Goal: Task Accomplishment & Management: Use online tool/utility

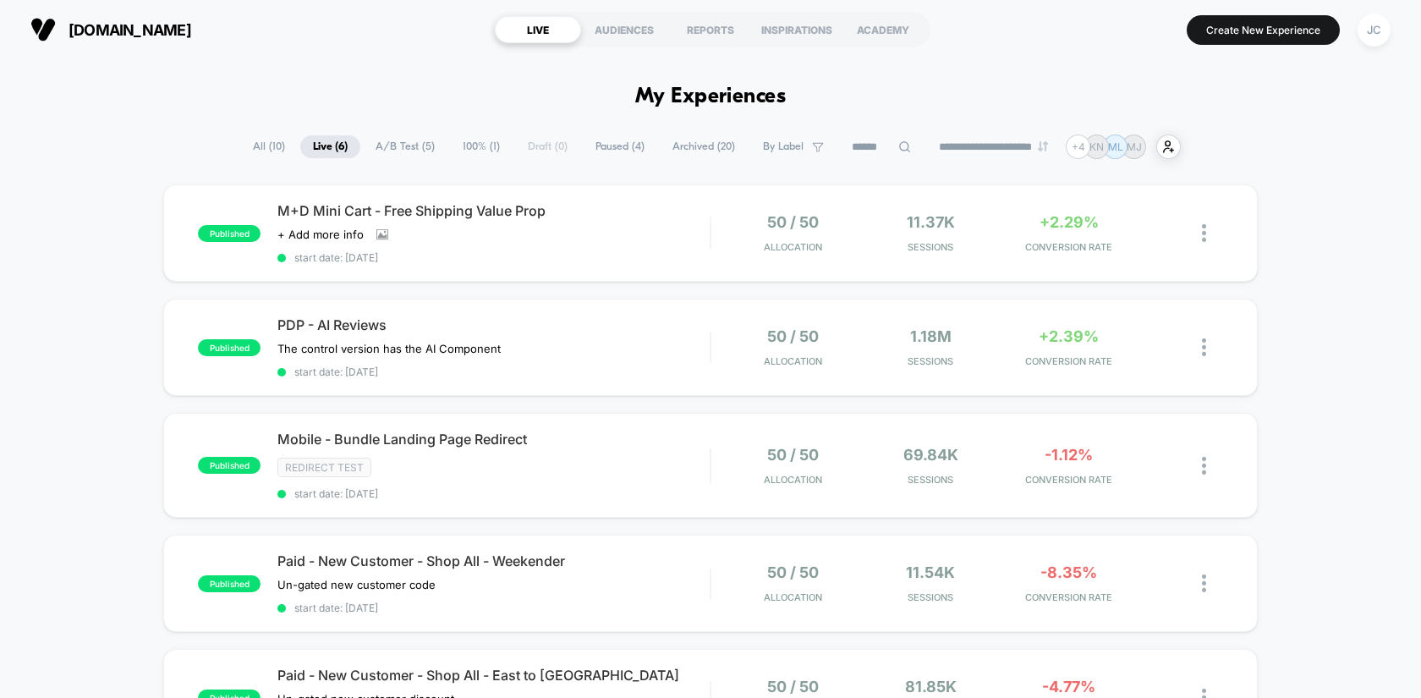
scroll to position [324, 0]
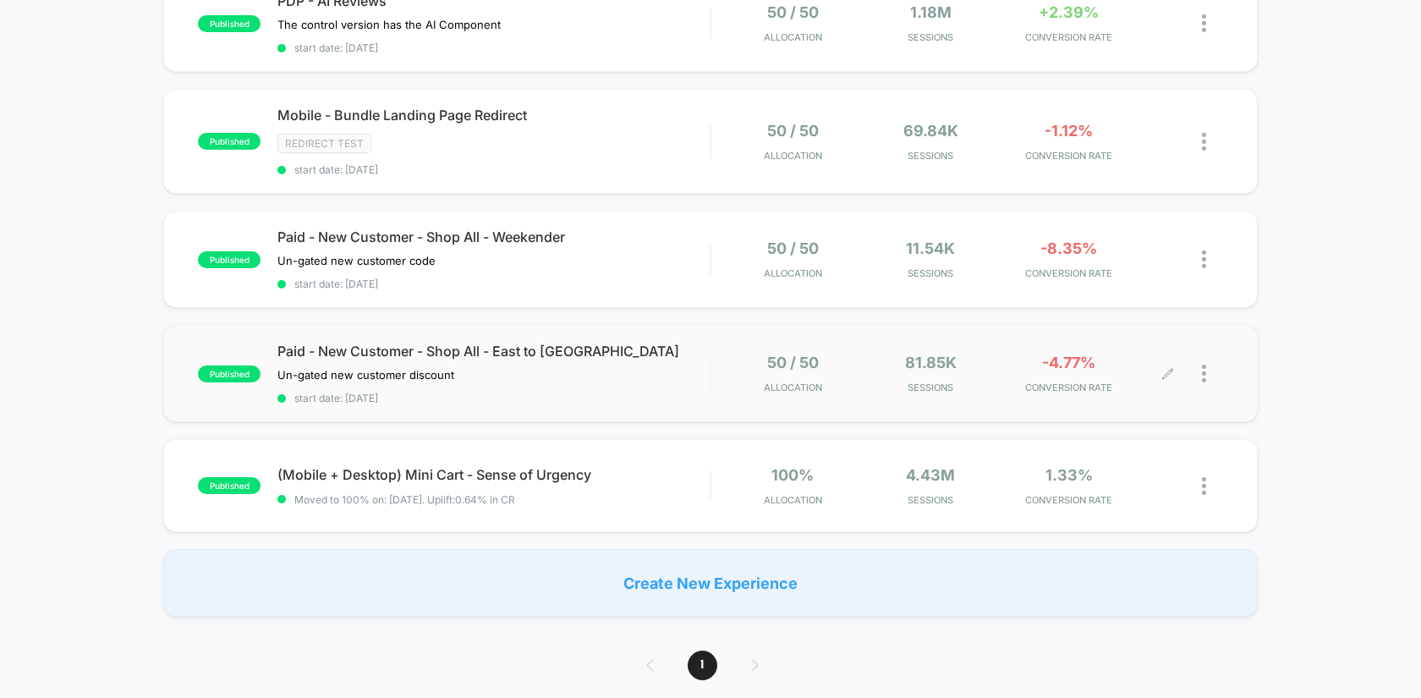
click at [1208, 364] on div at bounding box center [1212, 374] width 21 height 40
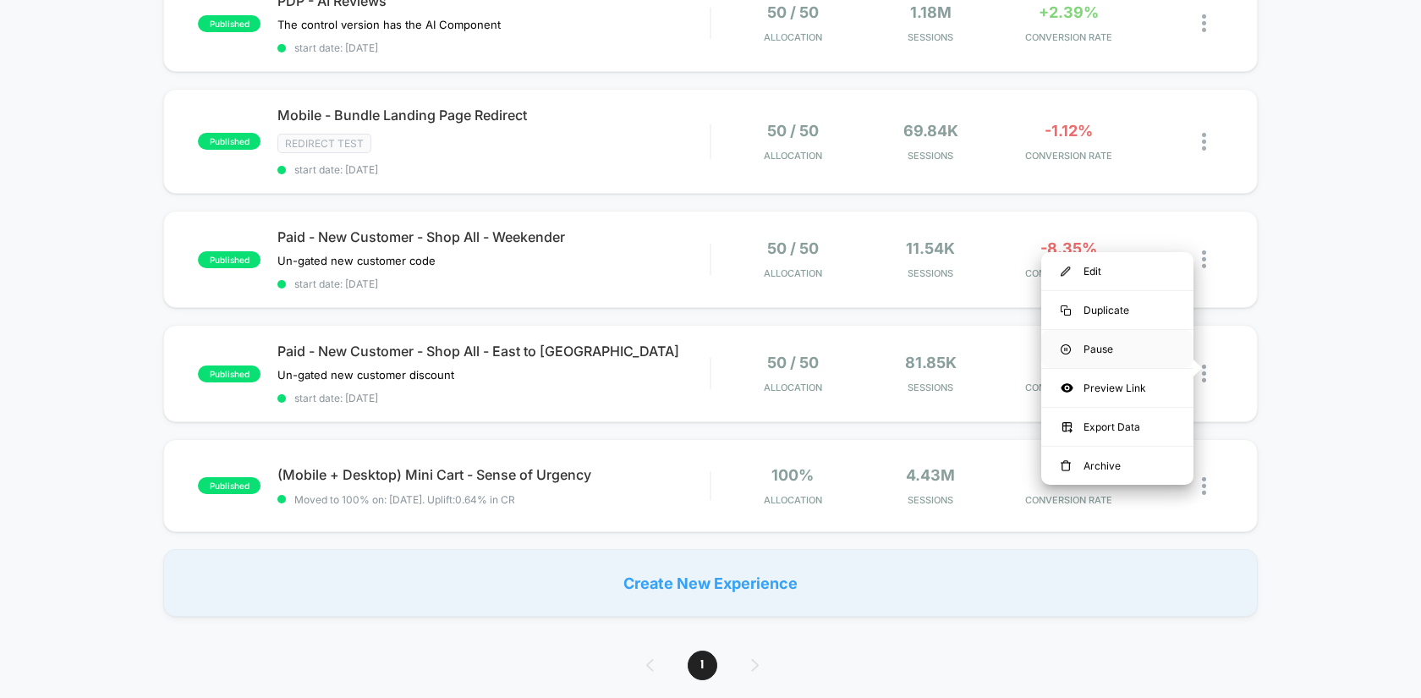
click at [1106, 357] on div "Pause" at bounding box center [1117, 349] width 152 height 38
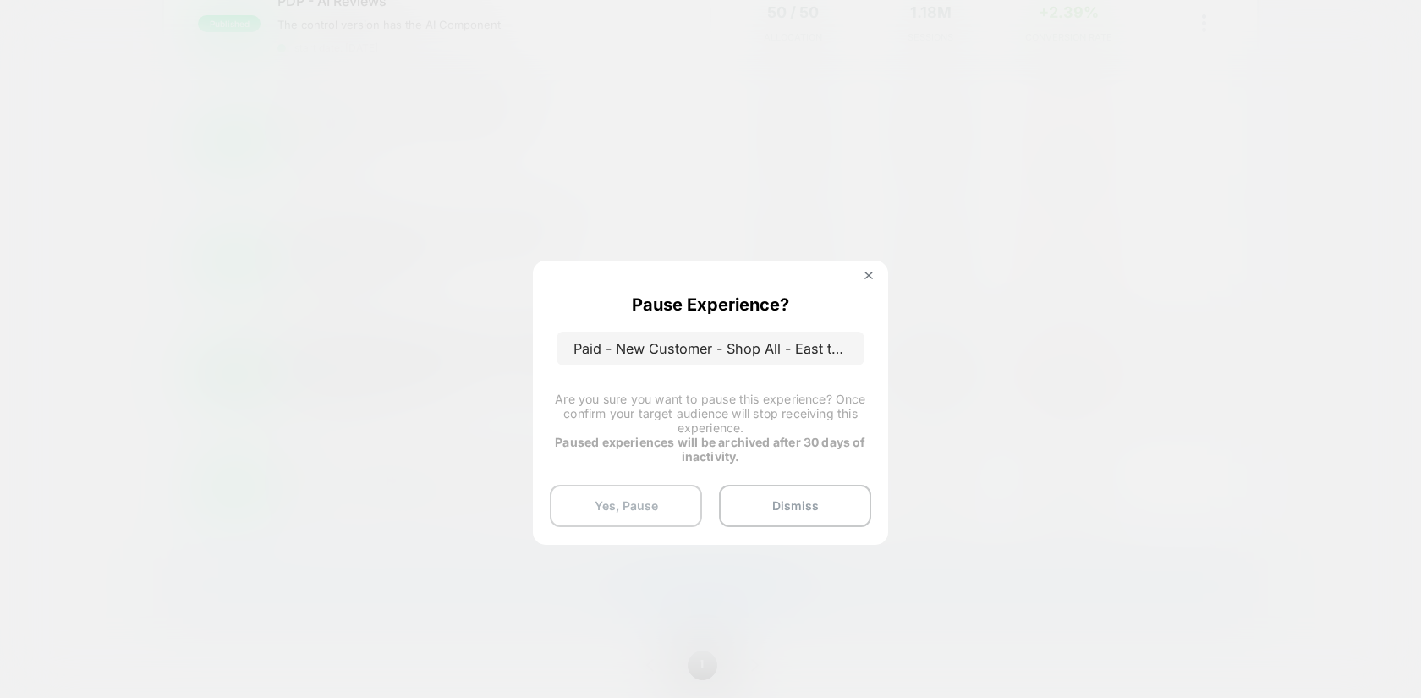
click at [586, 496] on button "Yes, Pause" at bounding box center [626, 506] width 152 height 42
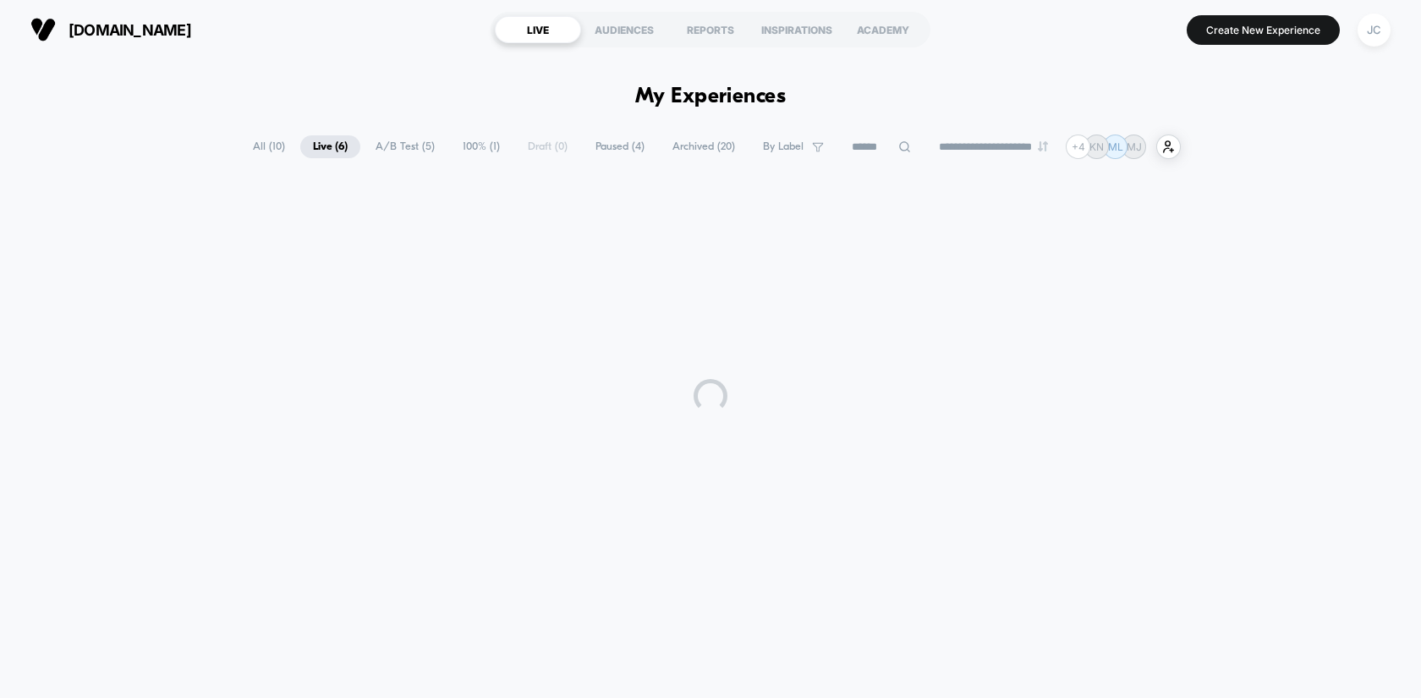
scroll to position [0, 0]
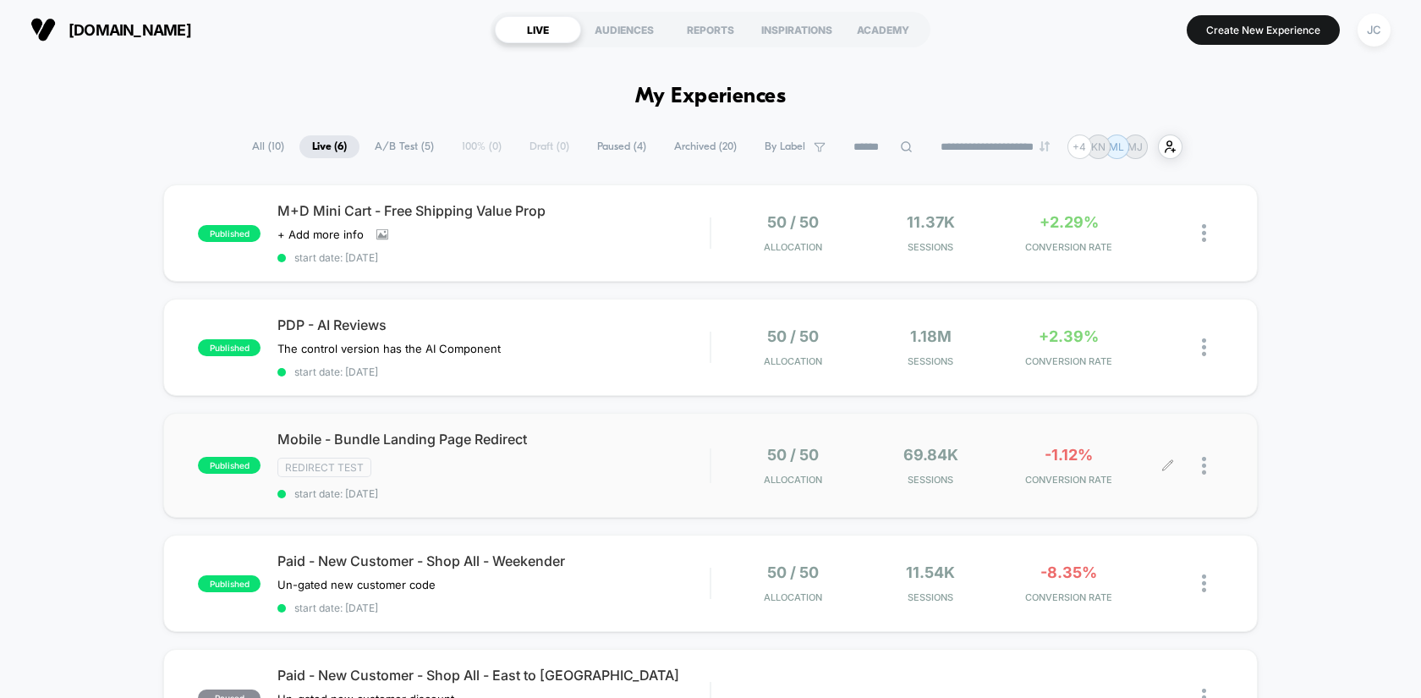
click at [1206, 458] on div at bounding box center [1212, 466] width 21 height 40
click at [1266, 456] on div "published M+D Mini Cart - Free Shipping Value Prop Click to view images Click t…" at bounding box center [710, 562] width 1421 height 756
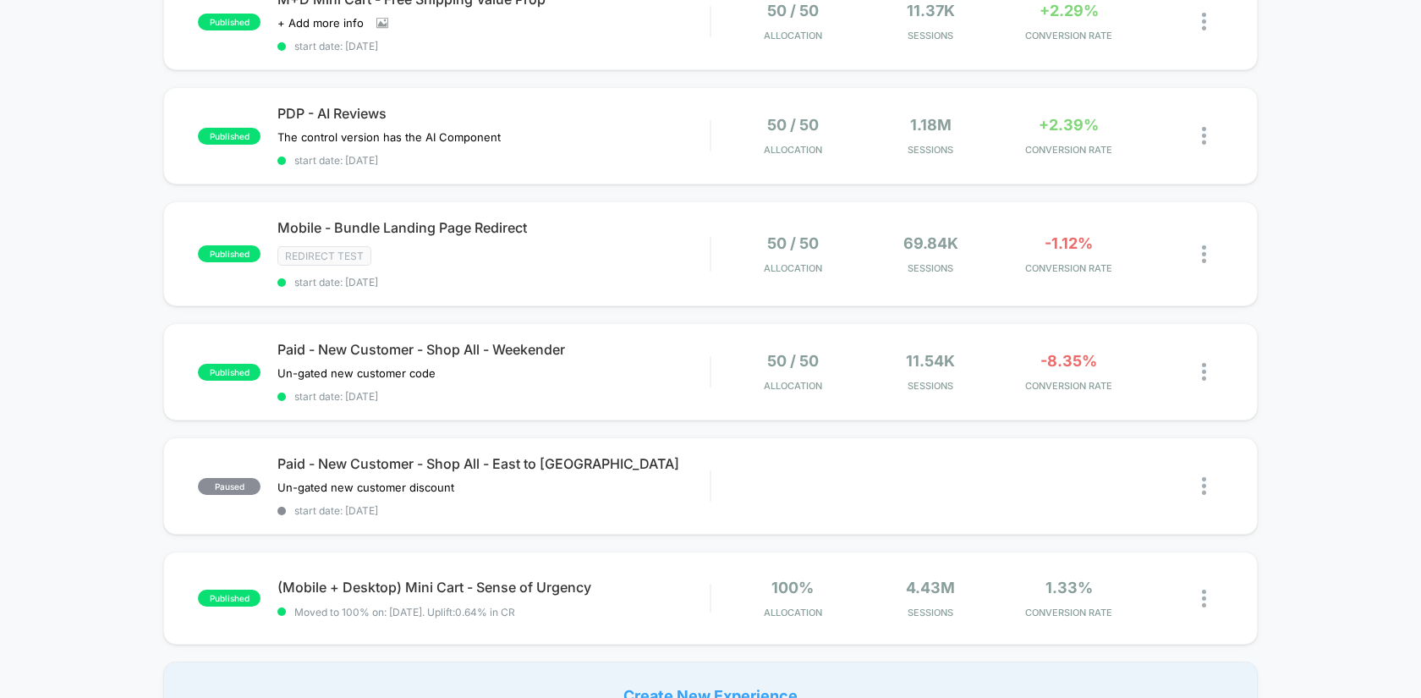
scroll to position [212, 0]
click at [1202, 366] on img at bounding box center [1204, 371] width 4 height 18
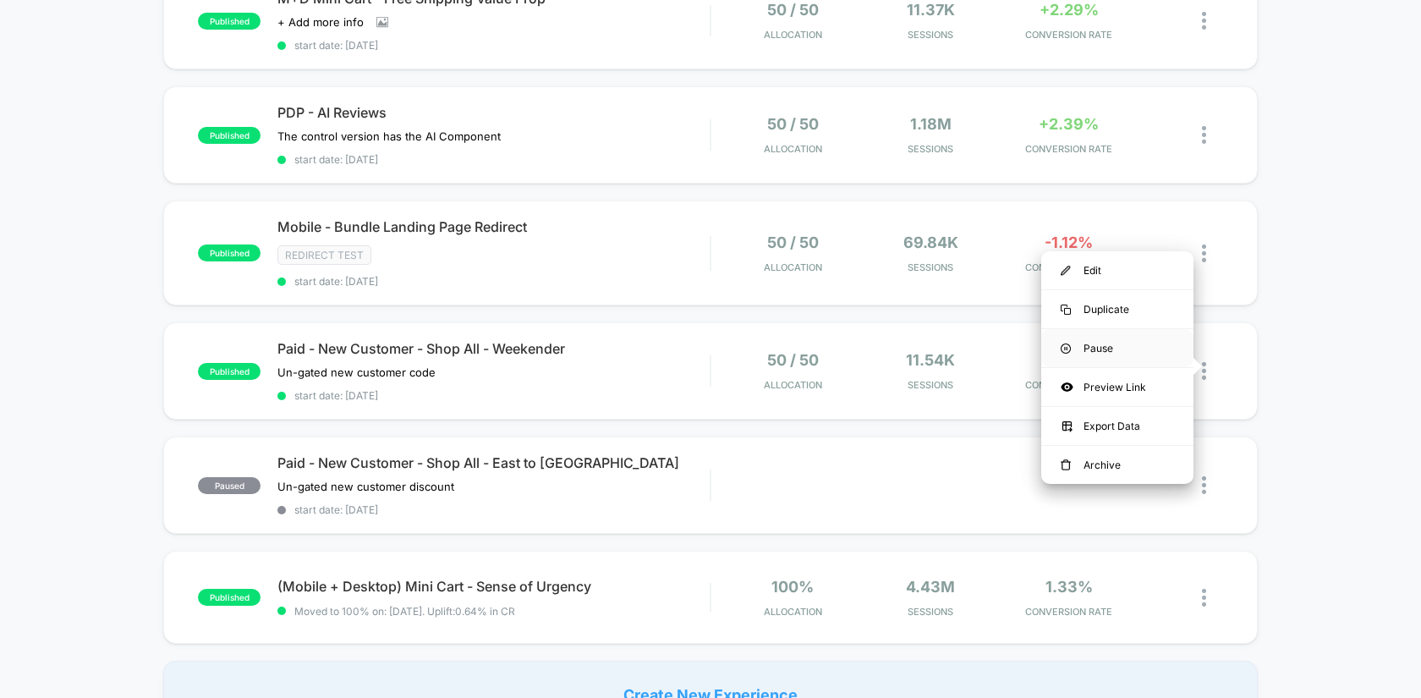
click at [1117, 348] on div "Pause" at bounding box center [1117, 348] width 152 height 38
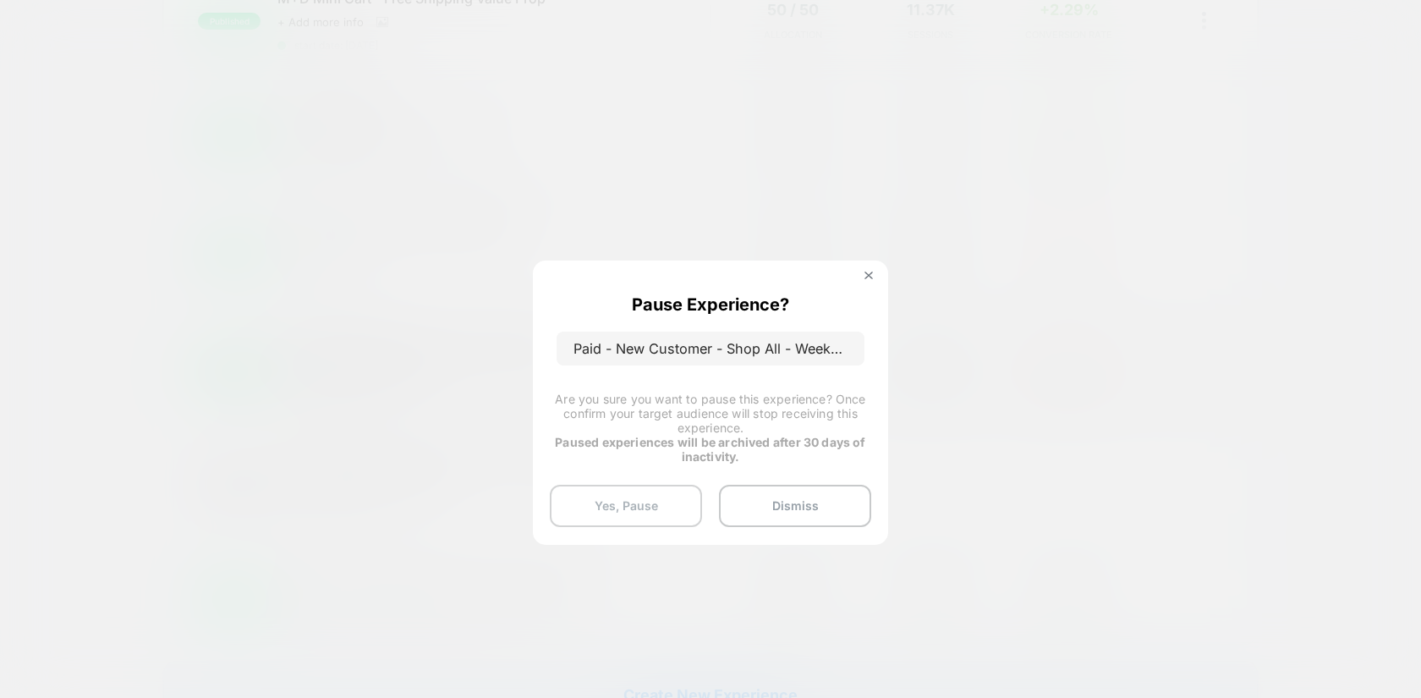
click at [670, 502] on button "Yes, Pause" at bounding box center [626, 506] width 152 height 42
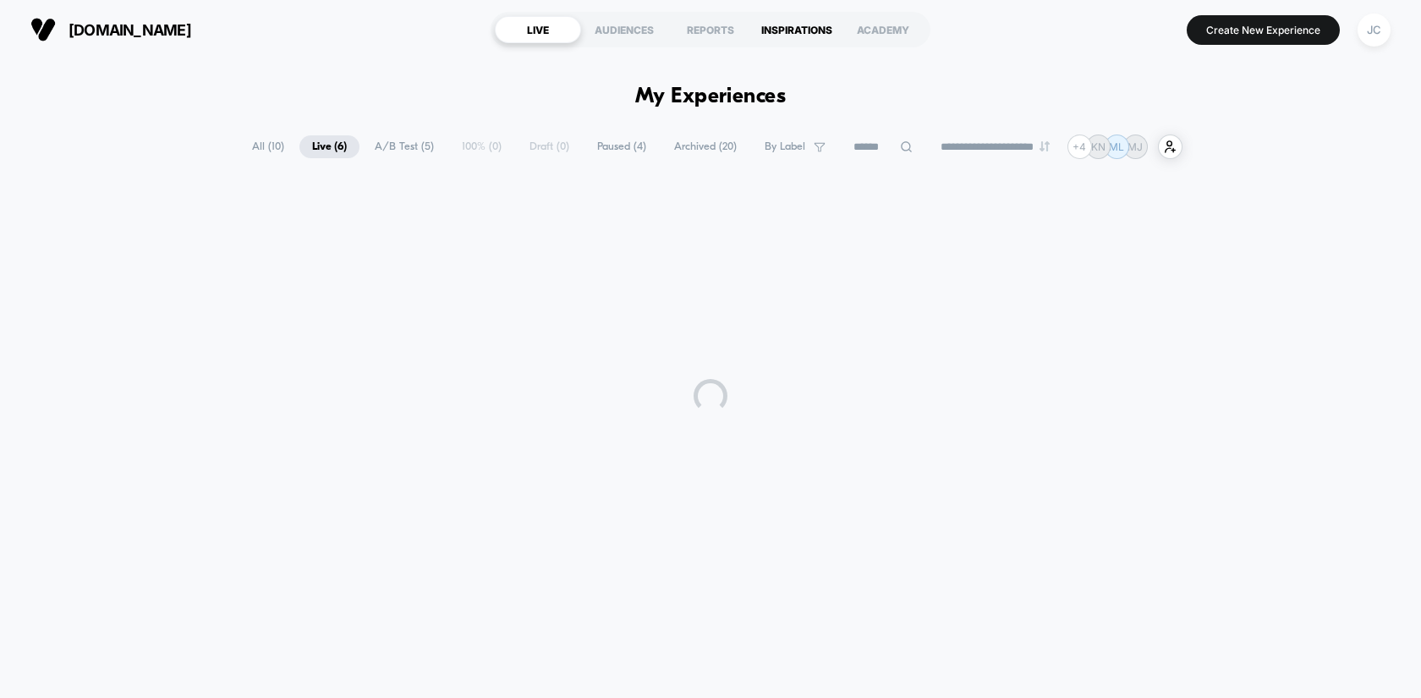
scroll to position [0, 0]
